Goal: Participate in discussion: Engage in conversation with other users on a specific topic

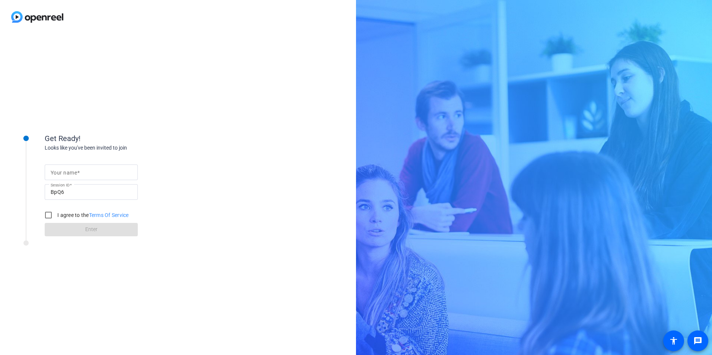
click at [73, 175] on mat-label "Your name" at bounding box center [64, 173] width 26 height 6
click at [73, 175] on input "Your name" at bounding box center [91, 172] width 81 height 9
type input "[PERSON_NAME]"
click at [39, 273] on div "Get Ready! Looks like you've been invited to join Your name [PERSON_NAME] Sessi…" at bounding box center [178, 194] width 356 height 321
click at [44, 212] on input "I agree to the Terms Of Service" at bounding box center [48, 215] width 15 height 15
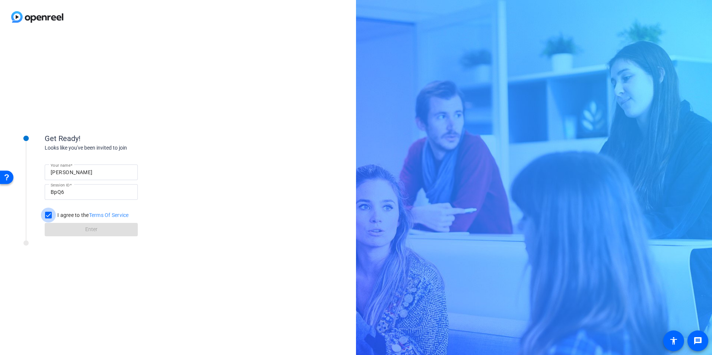
checkbox input "true"
click at [57, 226] on span at bounding box center [91, 230] width 93 height 18
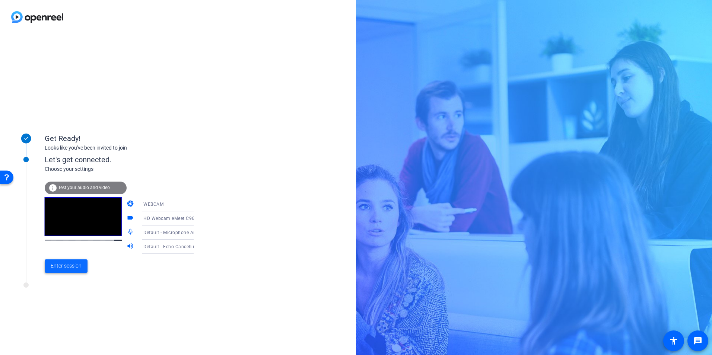
click at [60, 260] on span at bounding box center [66, 266] width 43 height 18
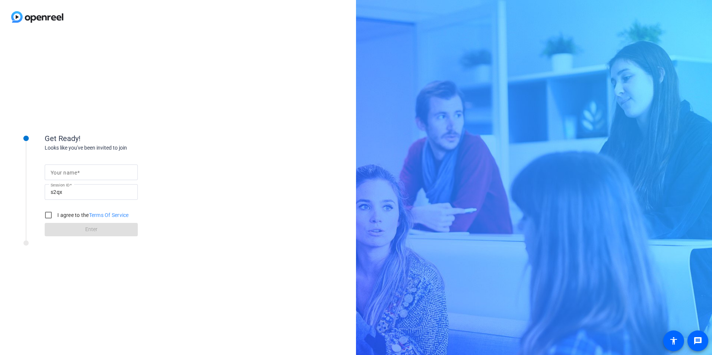
click at [57, 169] on div "Your name" at bounding box center [91, 173] width 81 height 16
type input "[PERSON_NAME]"
click at [47, 215] on input "I agree to the Terms Of Service" at bounding box center [48, 215] width 15 height 15
checkbox input "true"
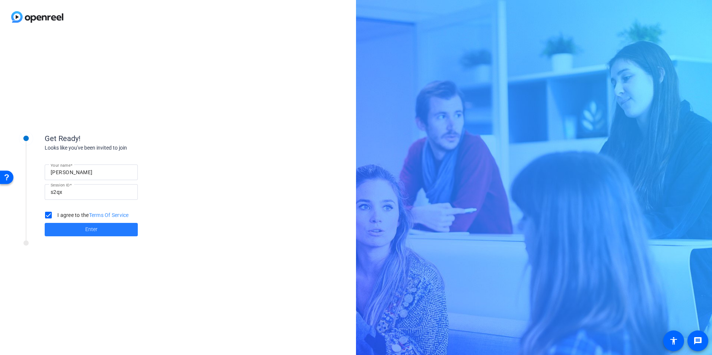
click at [67, 227] on span at bounding box center [91, 230] width 93 height 18
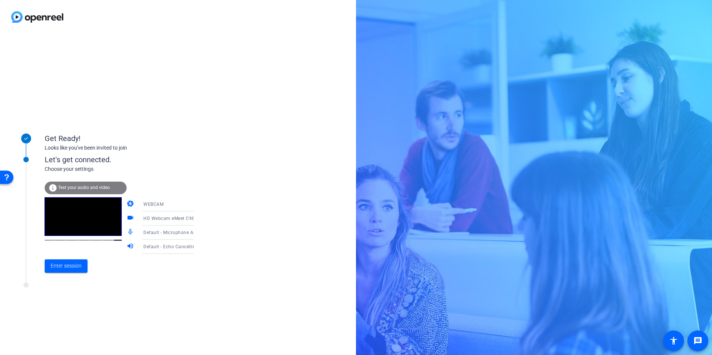
click at [67, 283] on div at bounding box center [100, 287] width 186 height 9
click at [61, 268] on span "Enter session" at bounding box center [66, 266] width 31 height 8
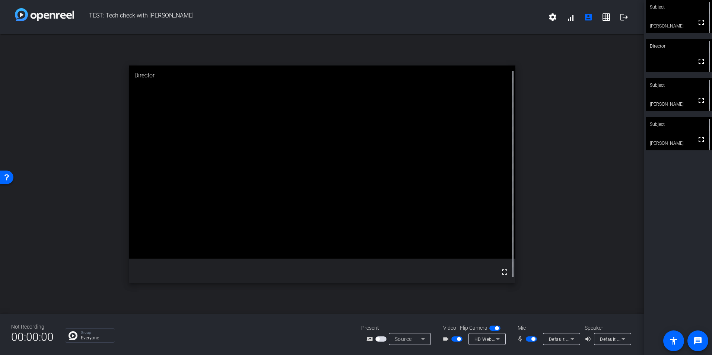
click at [695, 87] on div "Subject" at bounding box center [679, 85] width 66 height 14
click at [553, 19] on mat-icon "settings" at bounding box center [552, 17] width 9 height 9
click at [560, 337] on div at bounding box center [356, 177] width 712 height 355
click at [575, 338] on icon at bounding box center [572, 339] width 9 height 9
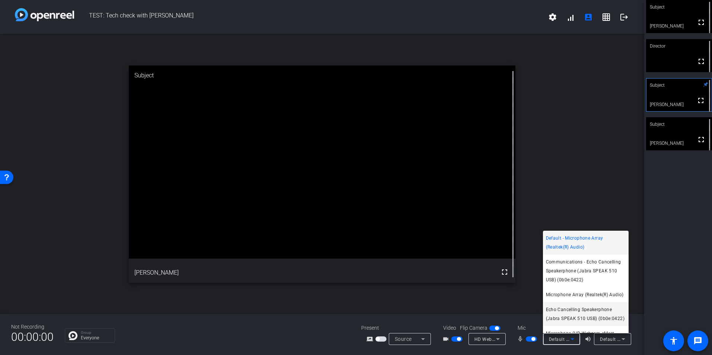
click at [573, 323] on span "Echo Cancelling Speakerphone (Jabra SPEAK 510 USB) (0b0e:0422)" at bounding box center [586, 314] width 80 height 18
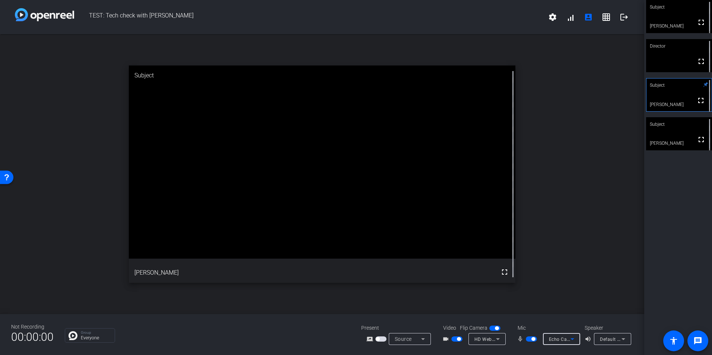
scroll to position [11, 0]
click at [622, 338] on icon at bounding box center [623, 339] width 9 height 9
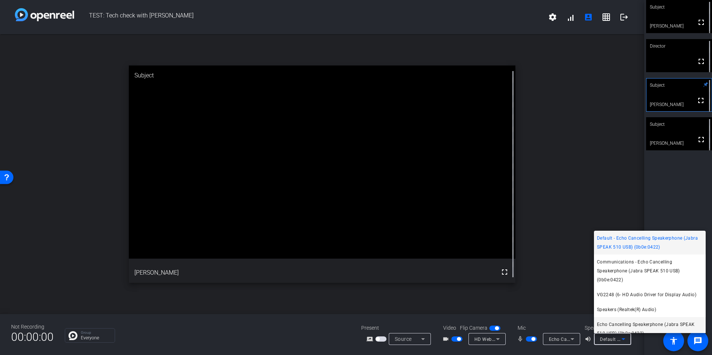
click at [621, 325] on span "Echo Cancelling Speakerphone (Jabra SPEAK 510 USB) (0b0e:0422)" at bounding box center [650, 329] width 106 height 18
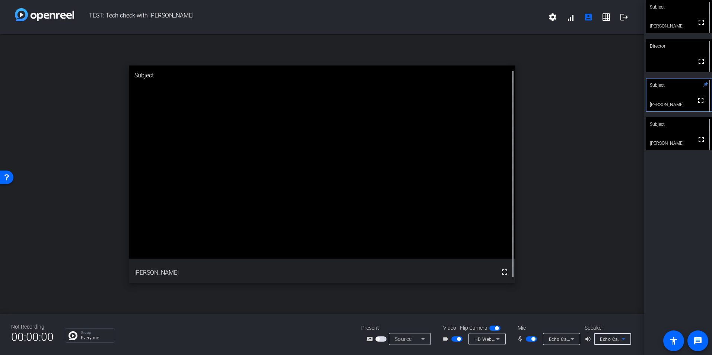
scroll to position [8, 0]
drag, startPoint x: 679, startPoint y: 58, endPoint x: 689, endPoint y: 233, distance: 175.3
click at [689, 233] on div "Subject fullscreen Cherith Andes Director fullscreen Subject fullscreen Aline M…" at bounding box center [678, 177] width 68 height 355
click at [530, 340] on span "button" at bounding box center [531, 339] width 11 height 5
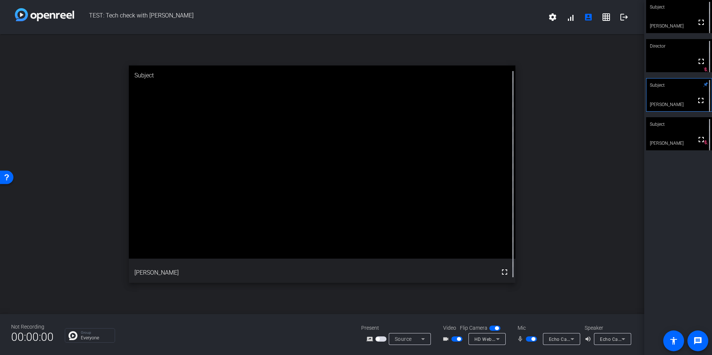
click at [532, 339] on span "button" at bounding box center [533, 339] width 4 height 4
click at [535, 337] on span "button" at bounding box center [531, 339] width 11 height 5
click at [529, 337] on span "button" at bounding box center [531, 339] width 11 height 5
click at [529, 344] on div "mic_none Echo Cancelling Speakerphone (Jabra SPEAK 510 USB) (0b0e:0422)" at bounding box center [547, 339] width 74 height 12
click at [532, 334] on div "mic_none Echo Cancelling Speakerphone (Jabra SPEAK 510 USB) (0b0e:0422)" at bounding box center [547, 339] width 74 height 12
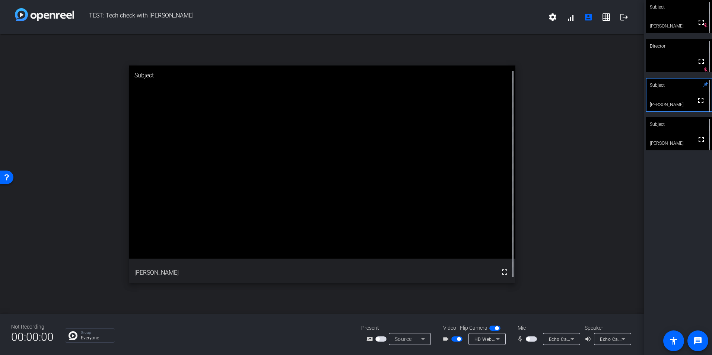
click at [532, 335] on mat-slide-toggle at bounding box center [532, 339] width 13 height 8
click at [532, 337] on span "button" at bounding box center [531, 339] width 11 height 5
click at [528, 338] on span "button" at bounding box center [531, 339] width 11 height 5
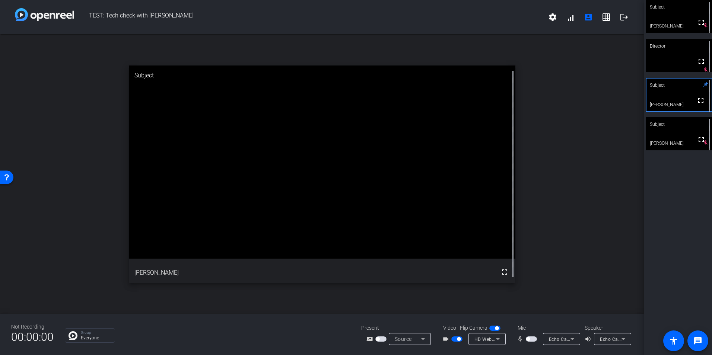
click at [535, 339] on span "button" at bounding box center [531, 339] width 11 height 5
click at [531, 338] on span "button" at bounding box center [531, 339] width 11 height 5
click at [536, 341] on span "button" at bounding box center [531, 339] width 11 height 5
click at [529, 338] on span "button" at bounding box center [531, 339] width 11 height 5
click at [533, 339] on span "button" at bounding box center [531, 339] width 11 height 5
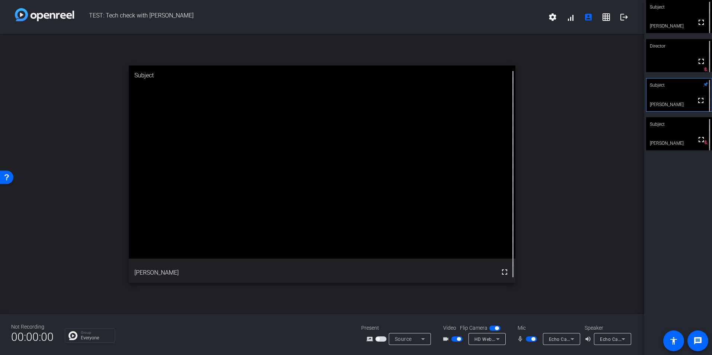
click at [531, 338] on span "button" at bounding box center [533, 339] width 4 height 4
click at [533, 340] on span "button" at bounding box center [531, 339] width 11 height 5
click at [532, 341] on span "button" at bounding box center [533, 339] width 4 height 4
click at [530, 339] on span "button" at bounding box center [531, 339] width 11 height 5
click at [529, 338] on span "button" at bounding box center [531, 339] width 11 height 5
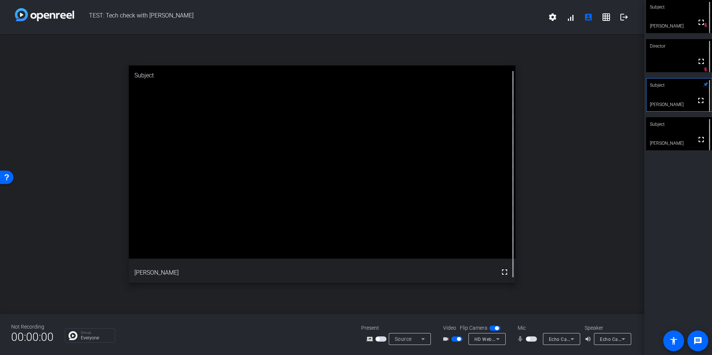
click at [533, 341] on span "button" at bounding box center [531, 339] width 11 height 5
click at [525, 339] on div "mic_none" at bounding box center [530, 339] width 26 height 9
click at [530, 339] on span "button" at bounding box center [531, 339] width 11 height 5
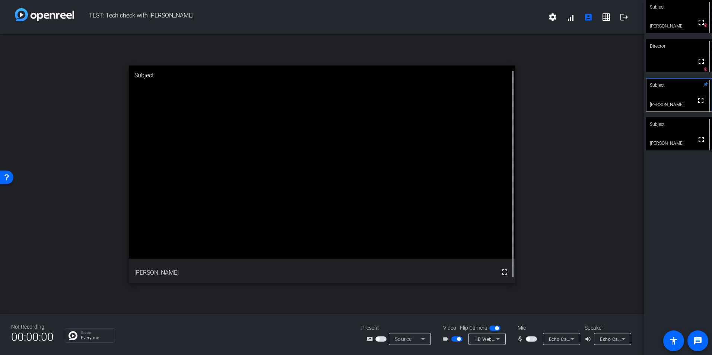
click at [530, 337] on span "button" at bounding box center [531, 339] width 11 height 5
click at [528, 340] on span "button" at bounding box center [531, 339] width 11 height 5
click at [529, 340] on span "button" at bounding box center [528, 339] width 4 height 4
click at [527, 339] on span "button" at bounding box center [531, 339] width 11 height 5
click at [531, 337] on span "button" at bounding box center [531, 339] width 11 height 5
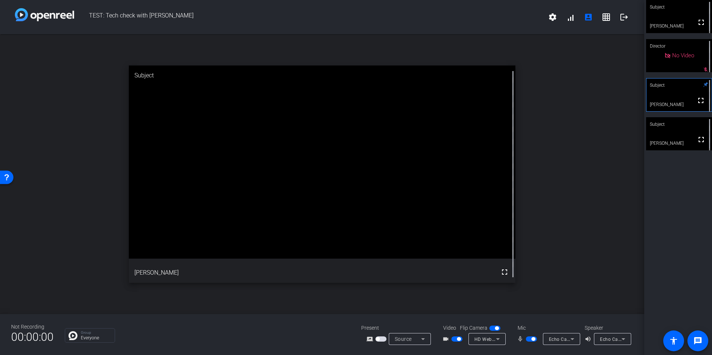
click at [528, 337] on span "button" at bounding box center [531, 339] width 11 height 5
click at [529, 340] on span "button" at bounding box center [528, 339] width 4 height 4
click at [531, 340] on span "button" at bounding box center [531, 339] width 11 height 5
click at [529, 339] on span "button" at bounding box center [531, 339] width 11 height 5
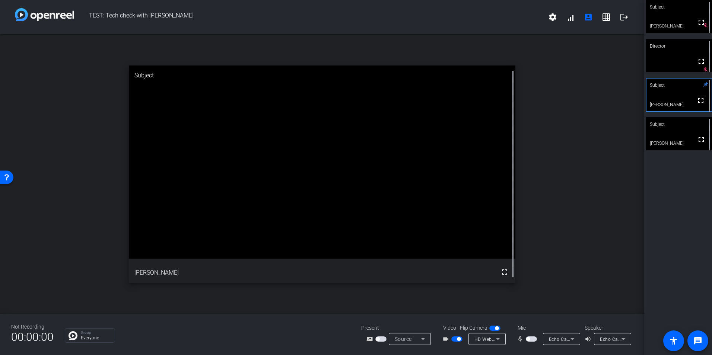
click at [532, 338] on span "button" at bounding box center [531, 339] width 11 height 5
click at [529, 339] on span "button" at bounding box center [531, 339] width 11 height 5
click at [529, 339] on span "button" at bounding box center [528, 339] width 4 height 4
click at [529, 340] on span "button" at bounding box center [531, 339] width 11 height 5
click at [533, 338] on span "button" at bounding box center [531, 339] width 11 height 5
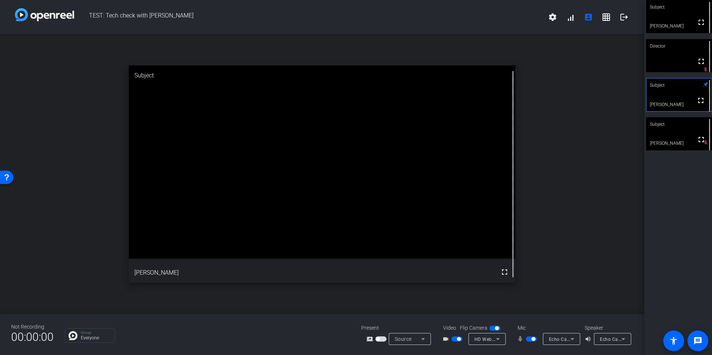
click at [529, 338] on span "button" at bounding box center [531, 339] width 11 height 5
click at [532, 338] on span "button" at bounding box center [531, 339] width 11 height 5
click at [532, 341] on span "button" at bounding box center [533, 339] width 4 height 4
click at [531, 340] on span "button" at bounding box center [531, 339] width 11 height 5
click at [531, 338] on span "button" at bounding box center [533, 339] width 4 height 4
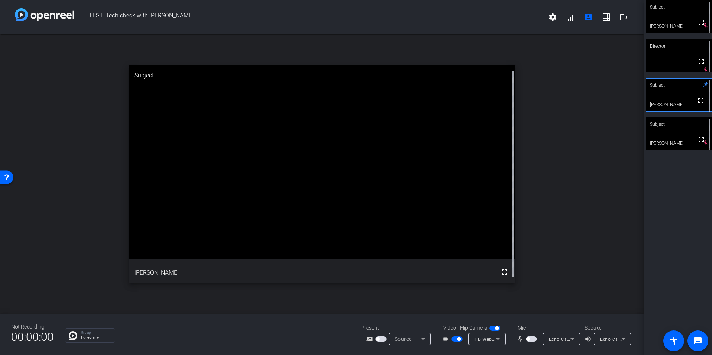
click at [531, 337] on span "button" at bounding box center [531, 339] width 11 height 5
click at [529, 339] on span "button" at bounding box center [528, 339] width 4 height 4
click at [530, 338] on span "button" at bounding box center [531, 339] width 11 height 5
click at [532, 338] on span "button" at bounding box center [531, 339] width 11 height 5
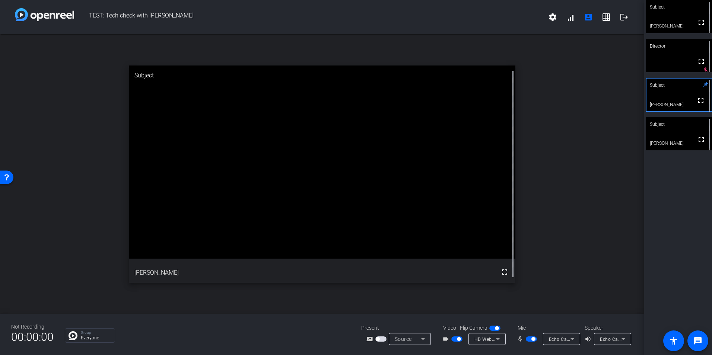
click at [532, 338] on span "button" at bounding box center [533, 339] width 4 height 4
click at [530, 338] on span "button" at bounding box center [528, 339] width 4 height 4
drag, startPoint x: 530, startPoint y: 340, endPoint x: 516, endPoint y: 340, distance: 14.1
click at [530, 340] on span "button" at bounding box center [531, 339] width 11 height 5
click at [532, 343] on mat-slide-toggle at bounding box center [532, 339] width 13 height 8
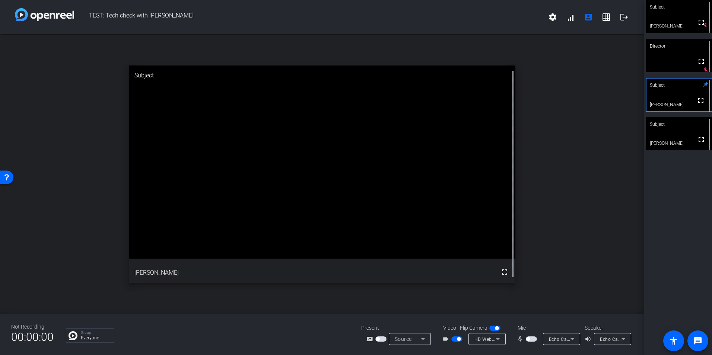
click at [527, 336] on mat-slide-toggle at bounding box center [532, 339] width 13 height 8
click at [533, 337] on span "button" at bounding box center [531, 339] width 11 height 5
click at [526, 339] on span "button" at bounding box center [531, 339] width 11 height 5
click at [534, 340] on span "button" at bounding box center [531, 339] width 11 height 5
click at [529, 339] on span "button" at bounding box center [531, 339] width 11 height 5
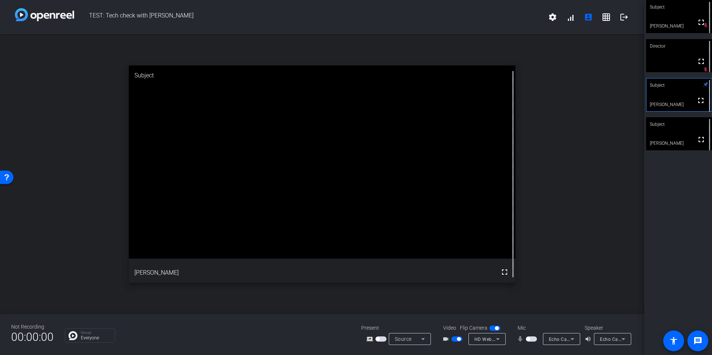
click at [536, 341] on span "button" at bounding box center [531, 339] width 11 height 5
click at [528, 339] on span "button" at bounding box center [531, 339] width 11 height 5
click at [533, 340] on span "button" at bounding box center [531, 339] width 11 height 5
click at [528, 338] on span "button" at bounding box center [531, 339] width 11 height 5
click at [532, 338] on span "button" at bounding box center [531, 339] width 11 height 5
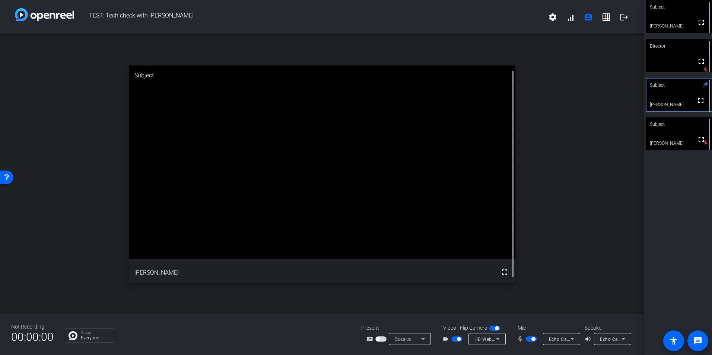
click at [530, 338] on span "button" at bounding box center [531, 339] width 11 height 5
click at [532, 339] on span "button" at bounding box center [531, 339] width 11 height 5
click at [527, 338] on span "button" at bounding box center [531, 339] width 11 height 5
click at [535, 337] on span "button" at bounding box center [531, 339] width 11 height 5
click at [530, 337] on span "button" at bounding box center [531, 339] width 11 height 5
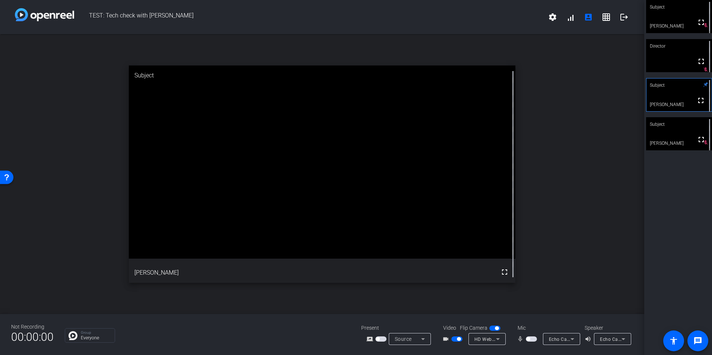
click at [532, 338] on span "button" at bounding box center [531, 339] width 11 height 5
click at [526, 338] on span "button" at bounding box center [531, 339] width 11 height 5
click at [531, 337] on span "button" at bounding box center [531, 339] width 11 height 5
click at [532, 338] on span "button" at bounding box center [533, 339] width 4 height 4
click at [529, 338] on span "button" at bounding box center [528, 339] width 4 height 4
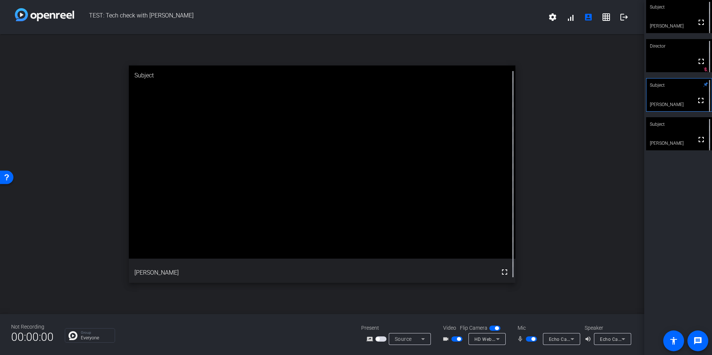
click at [529, 338] on span "button" at bounding box center [531, 339] width 11 height 5
drag, startPoint x: 534, startPoint y: 338, endPoint x: 552, endPoint y: 308, distance: 35.2
click at [534, 338] on span "button" at bounding box center [531, 339] width 11 height 5
click at [528, 340] on span "button" at bounding box center [531, 339] width 11 height 5
click at [533, 337] on span "button" at bounding box center [531, 339] width 11 height 5
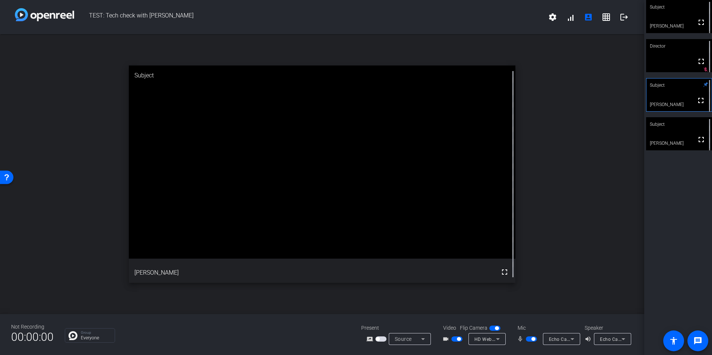
drag, startPoint x: 530, startPoint y: 341, endPoint x: 548, endPoint y: 321, distance: 26.4
click at [531, 340] on span "button" at bounding box center [531, 339] width 11 height 5
click at [530, 338] on span "button" at bounding box center [528, 339] width 4 height 4
click at [528, 337] on span "button" at bounding box center [531, 339] width 11 height 5
click at [534, 340] on span "button" at bounding box center [531, 339] width 11 height 5
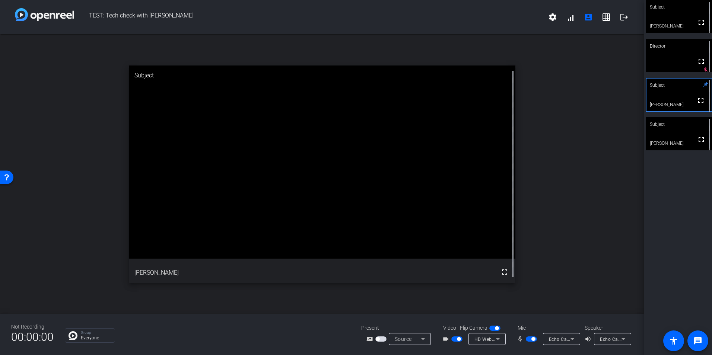
click at [529, 340] on span "button" at bounding box center [531, 339] width 11 height 5
click at [535, 338] on span "button" at bounding box center [531, 339] width 11 height 5
click at [530, 338] on span "button" at bounding box center [531, 339] width 11 height 5
click at [532, 338] on span "button" at bounding box center [531, 339] width 11 height 5
click at [531, 337] on span "button" at bounding box center [531, 339] width 11 height 5
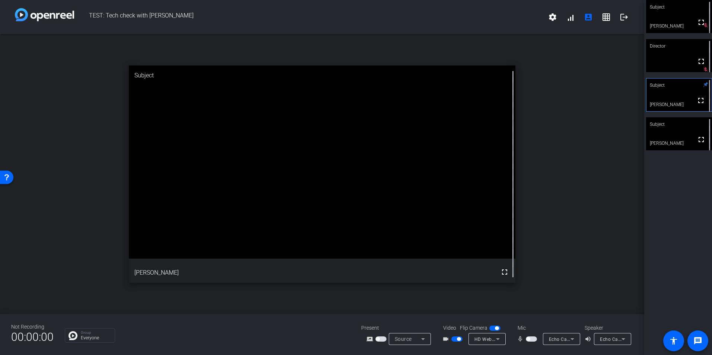
click at [532, 339] on span "button" at bounding box center [531, 339] width 11 height 5
click at [696, 340] on mat-icon "message" at bounding box center [697, 341] width 9 height 9
click at [530, 338] on span "button" at bounding box center [531, 339] width 11 height 5
click at [529, 337] on span "button" at bounding box center [528, 339] width 4 height 4
click at [529, 339] on span "button" at bounding box center [531, 339] width 11 height 5
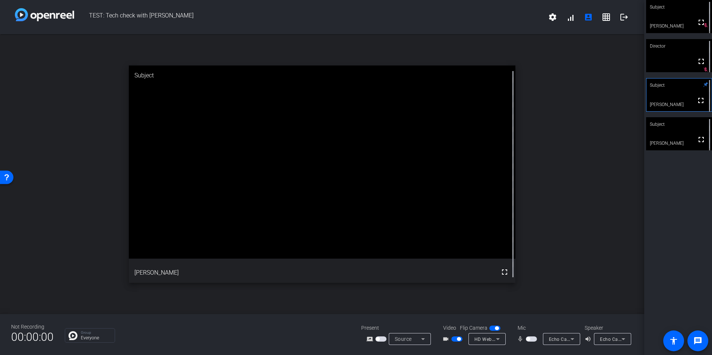
click at [533, 338] on span "button" at bounding box center [531, 339] width 11 height 5
click at [532, 339] on span "button" at bounding box center [533, 339] width 4 height 4
click at [531, 340] on span "button" at bounding box center [531, 339] width 11 height 5
click at [530, 342] on mat-slide-toggle at bounding box center [532, 339] width 13 height 8
click at [530, 337] on span "button" at bounding box center [531, 339] width 11 height 5
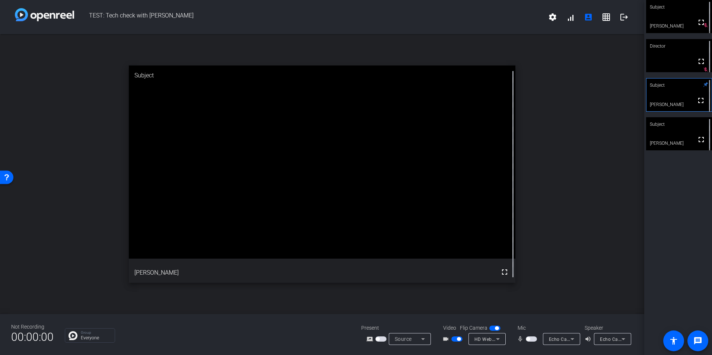
click at [534, 338] on span "button" at bounding box center [531, 339] width 11 height 5
click at [608, 12] on span at bounding box center [606, 17] width 18 height 18
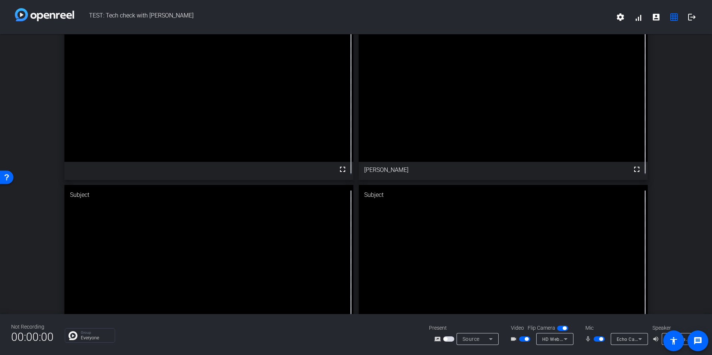
scroll to position [60, 0]
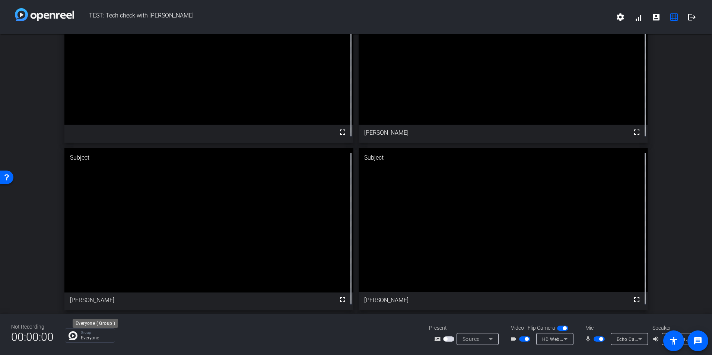
click at [96, 340] on p "Everyone" at bounding box center [96, 338] width 30 height 4
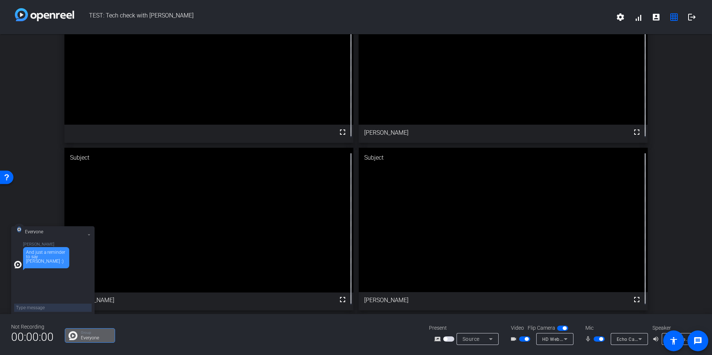
click at [216, 336] on div "Group Everyone" at bounding box center [241, 335] width 353 height 15
